Goal: Task Accomplishment & Management: Manage account settings

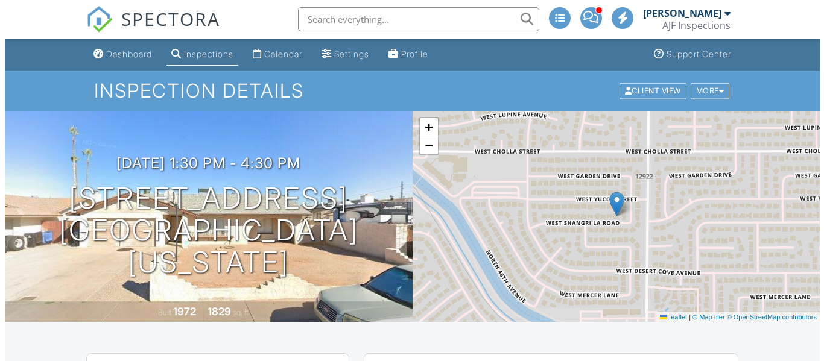
scroll to position [288, 0]
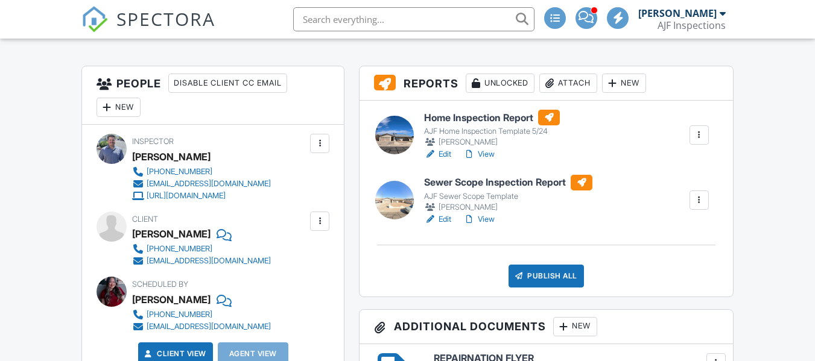
click at [578, 80] on div "Attach" at bounding box center [568, 83] width 58 height 19
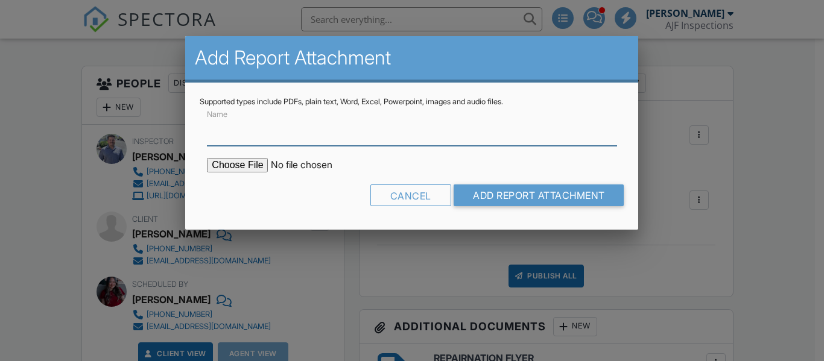
scroll to position [0, 0]
click at [251, 133] on input "Name" at bounding box center [411, 131] width 409 height 30
type input "termite report"
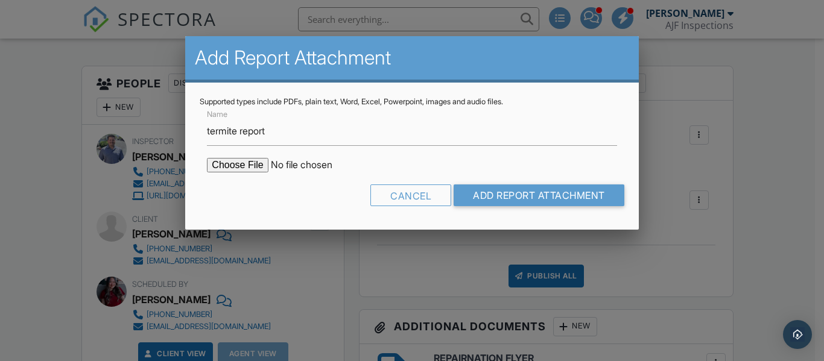
click at [242, 162] on input "file" at bounding box center [309, 165] width 205 height 14
type input "C:\fakepath\Sent_WDIIR Inspection YES Evid (36).pdf"
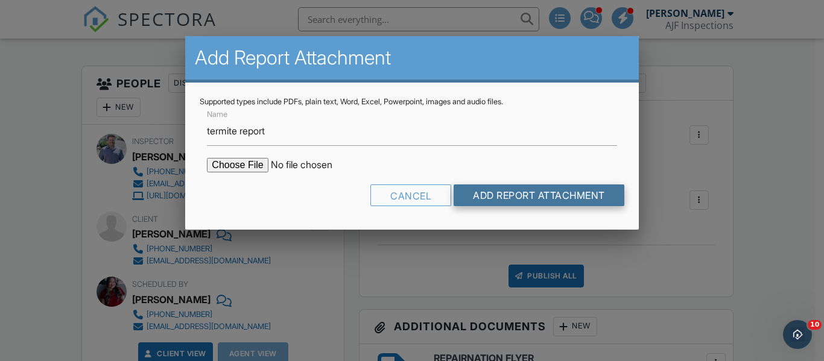
click at [482, 189] on input "Add Report Attachment" at bounding box center [538, 195] width 171 height 22
